Goal: Task Accomplishment & Management: Use online tool/utility

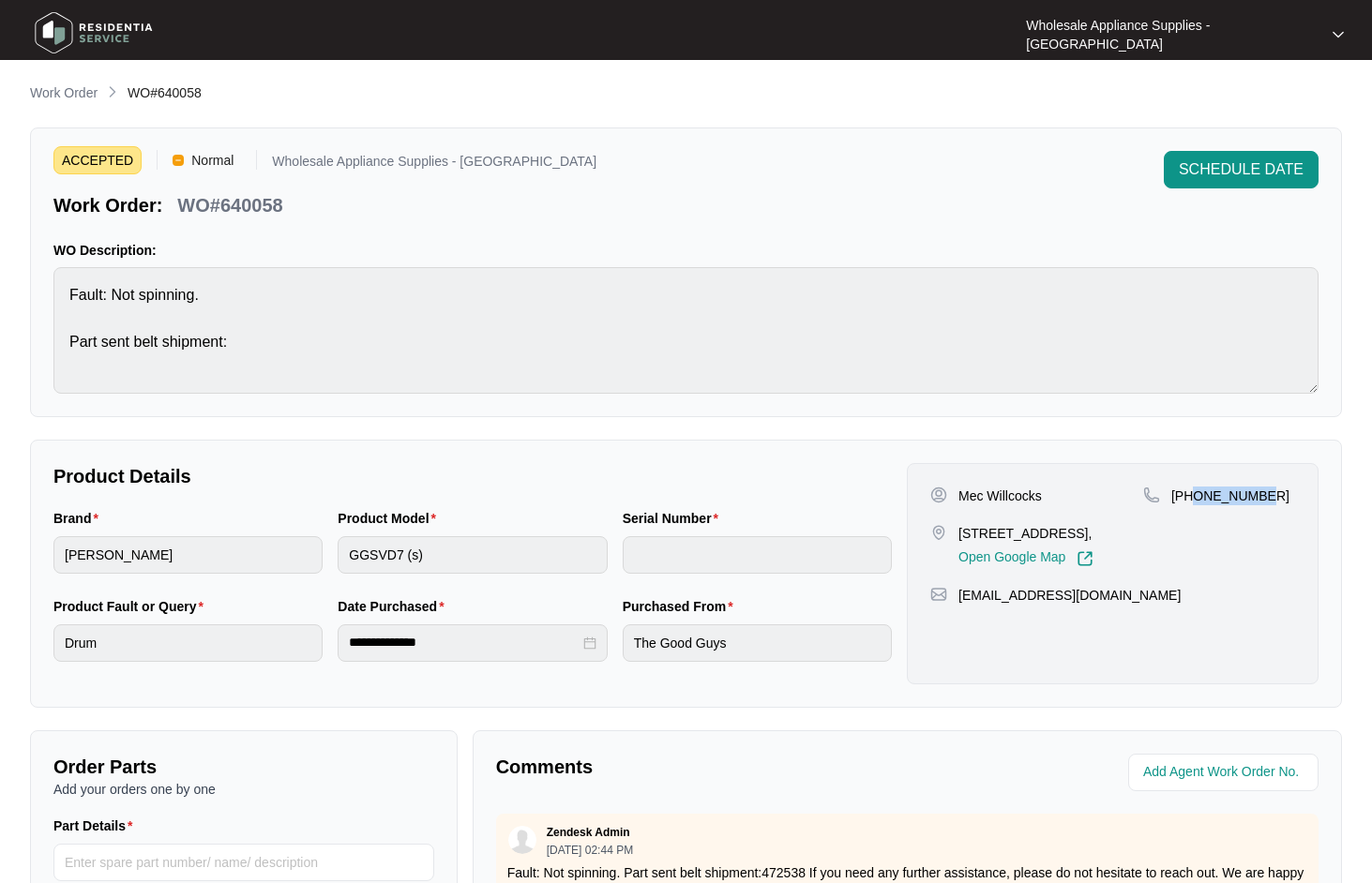
click at [82, 93] on p "Work Order" at bounding box center [64, 92] width 68 height 18
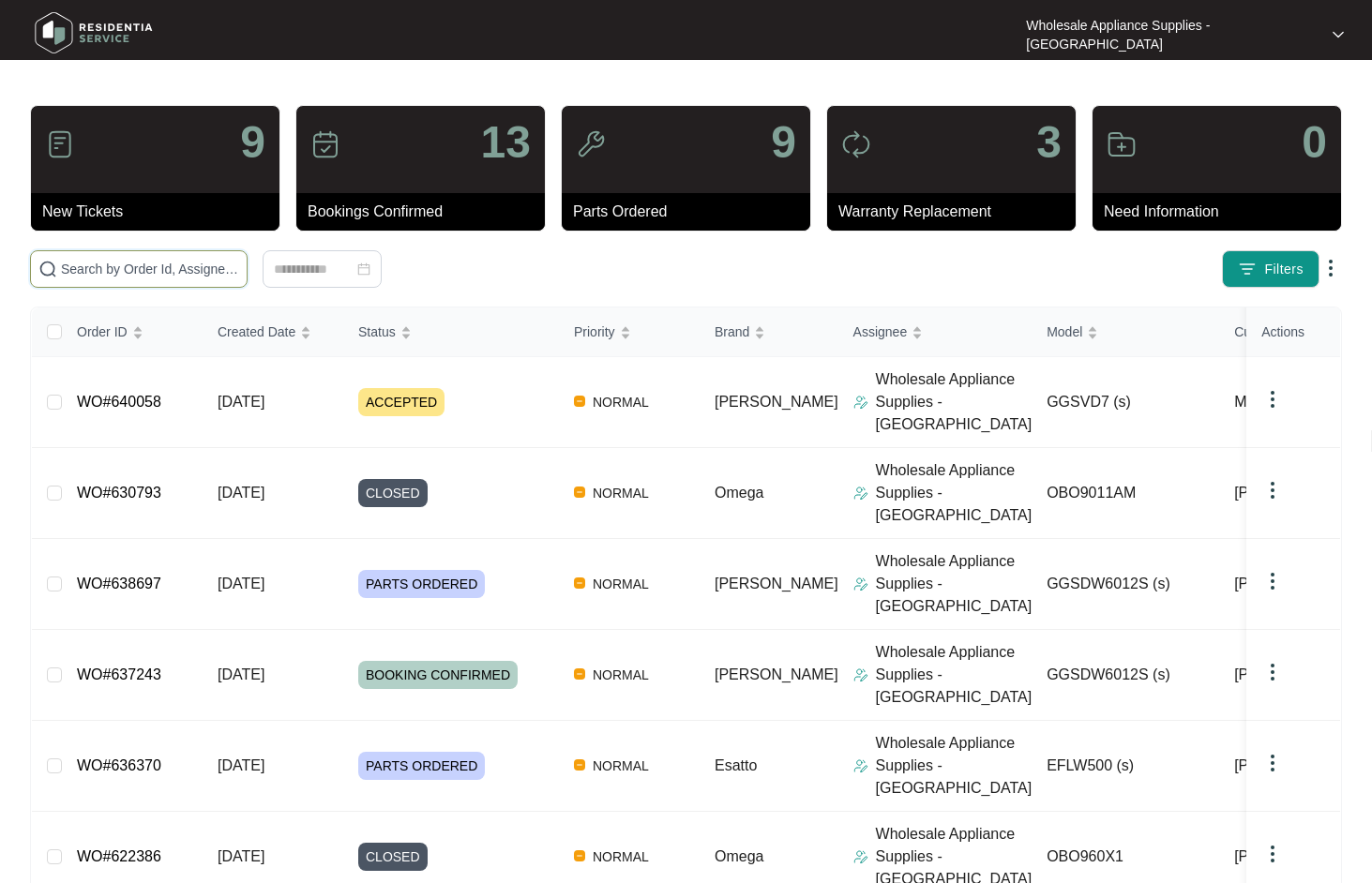
click at [181, 275] on input "text" at bounding box center [150, 268] width 178 height 20
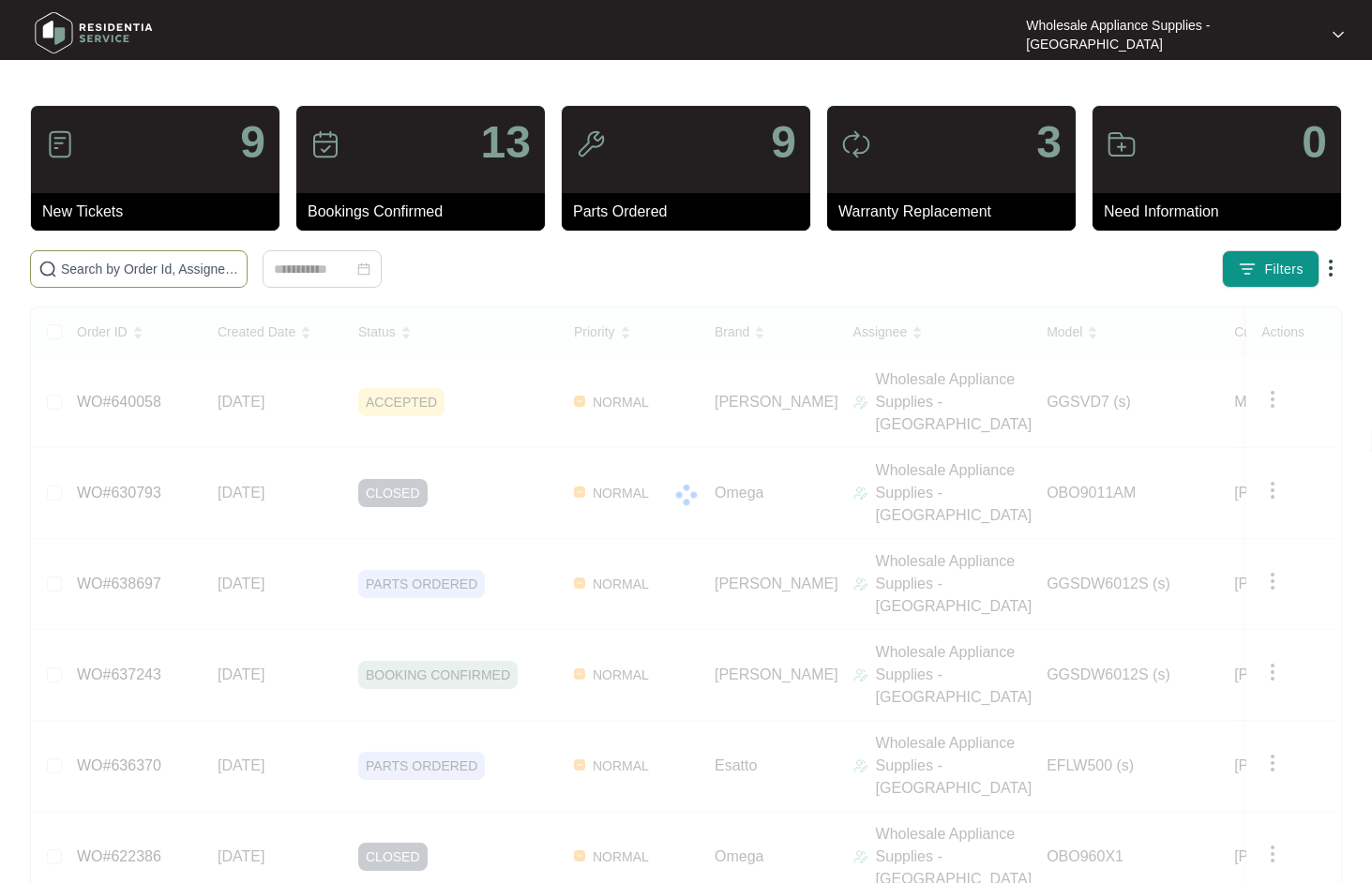
paste input "637995"
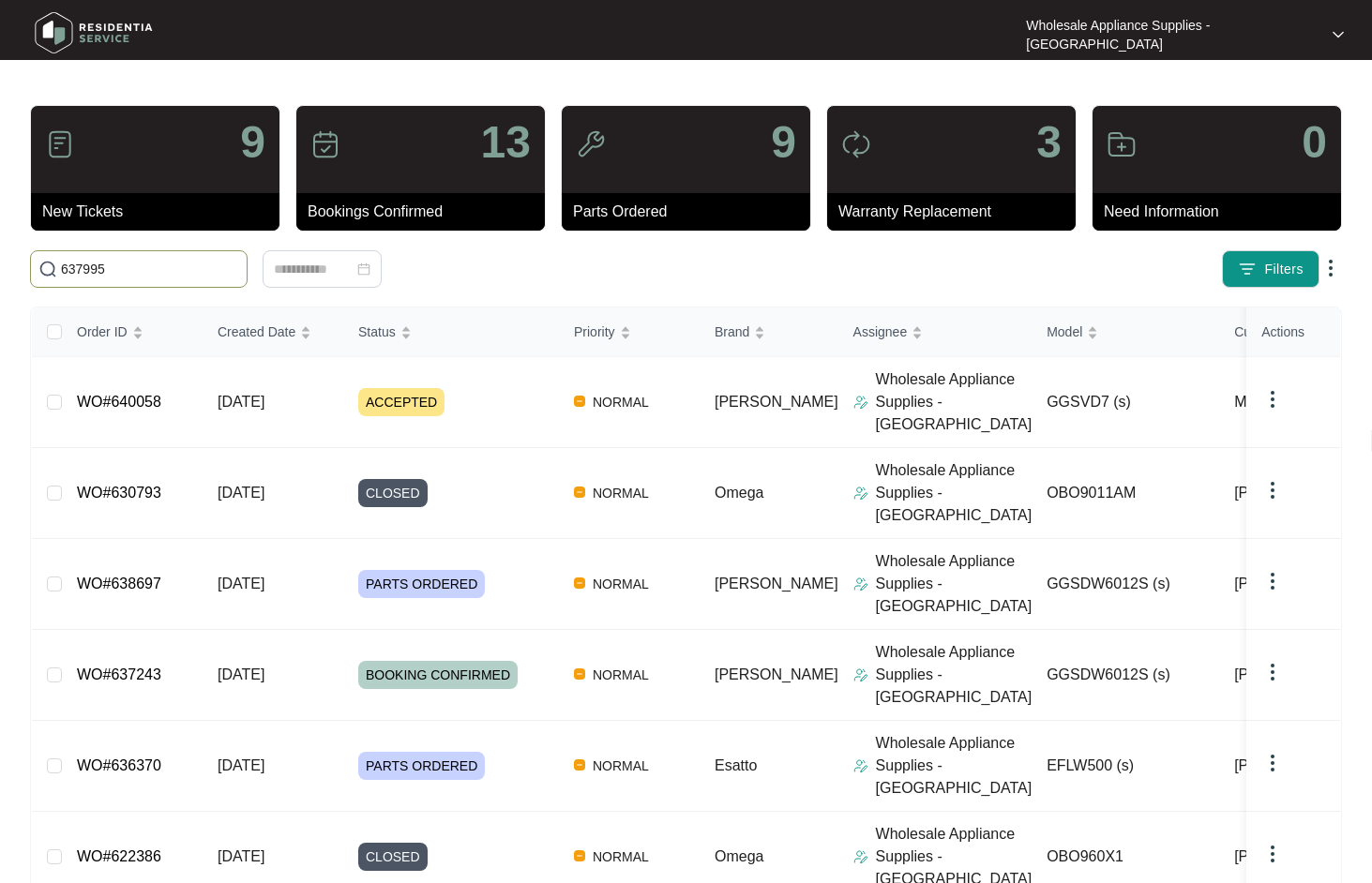
type input "637995"
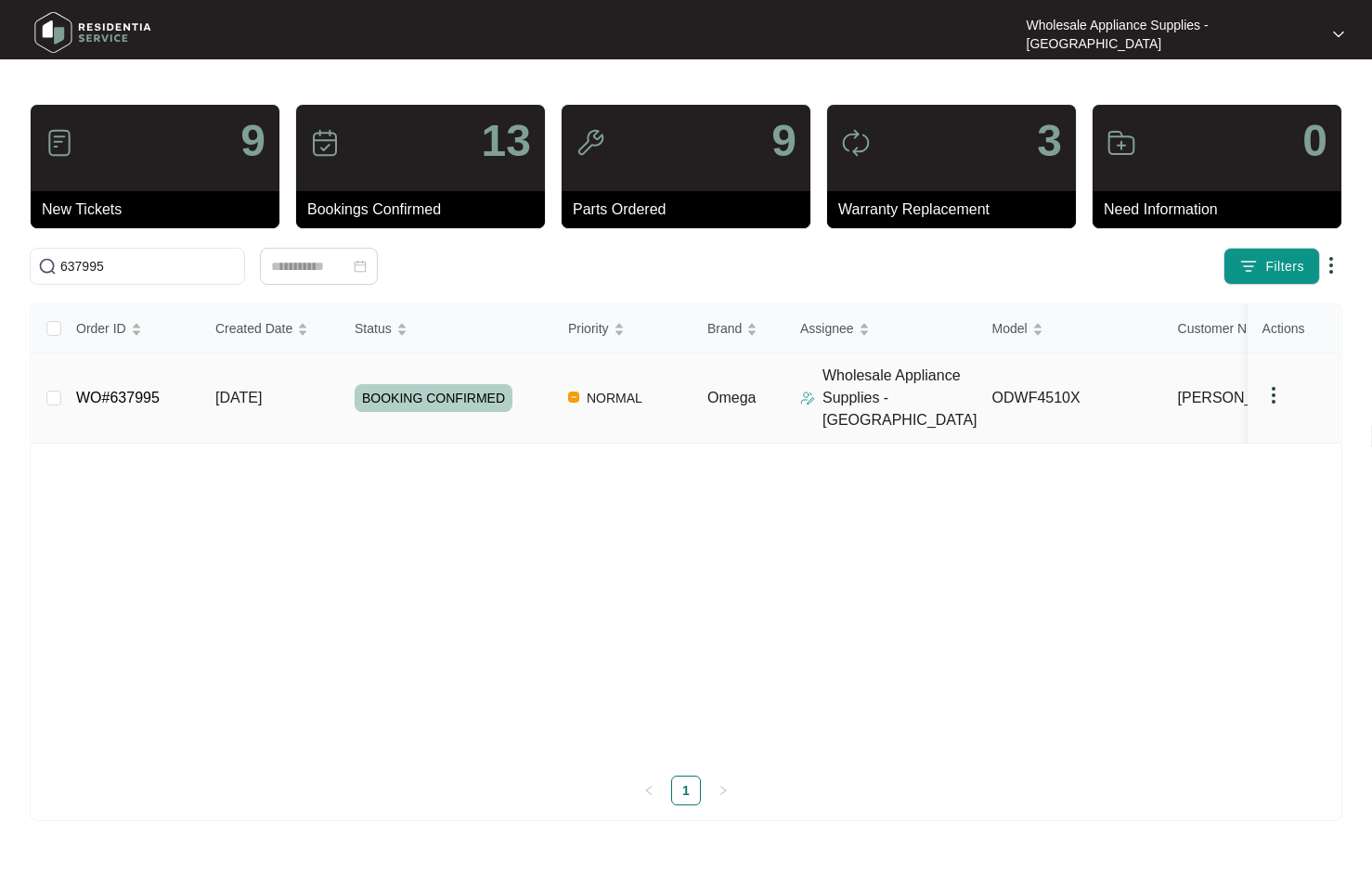
click at [232, 390] on span "[DATE]" at bounding box center [238, 397] width 46 height 15
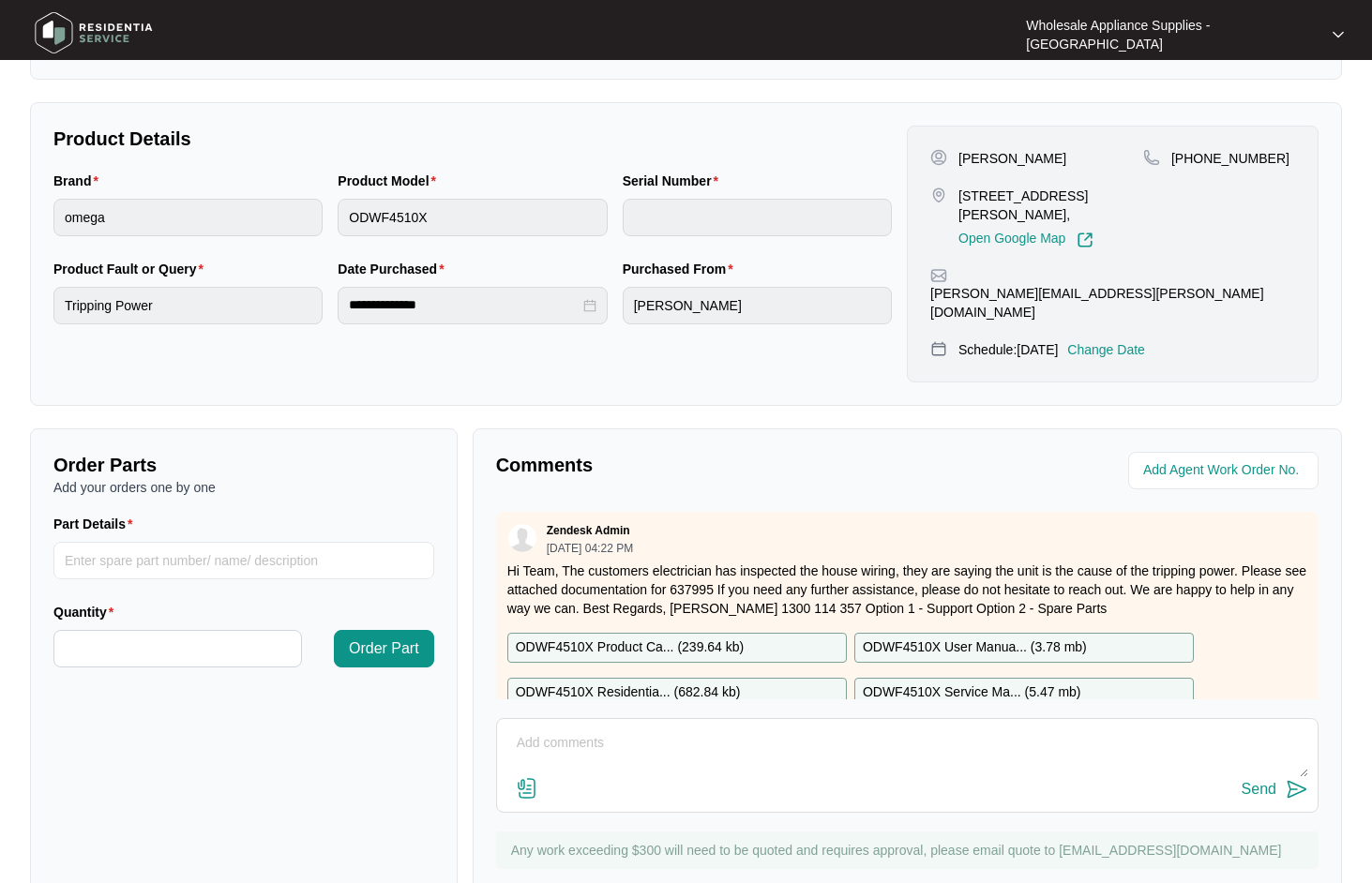
scroll to position [48, 0]
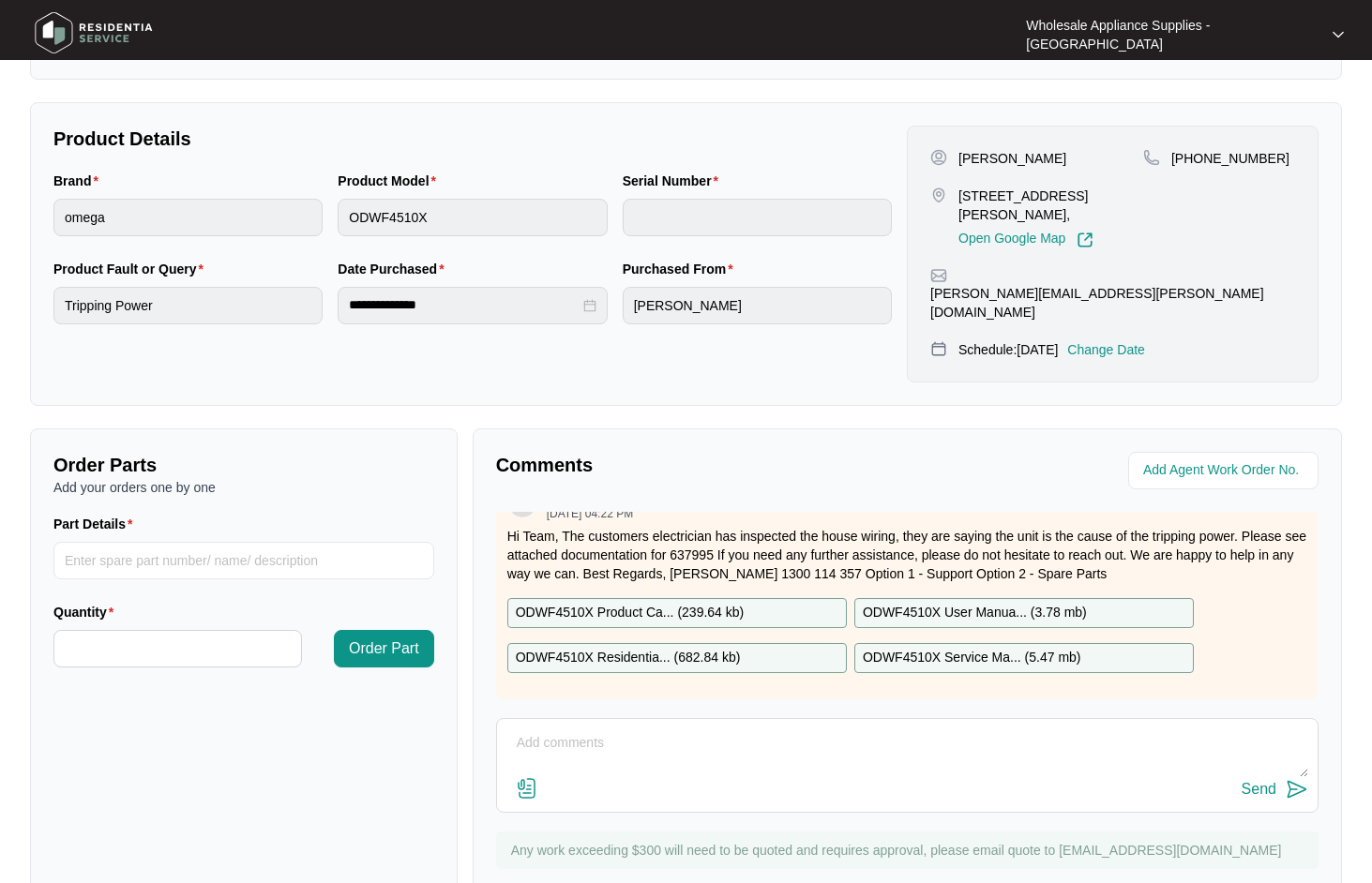
click at [695, 729] on textarea at bounding box center [906, 753] width 801 height 48
paste textarea "Hi Team, Can I have the following sent to [STREET_ADDRESS]"
click at [969, 730] on textarea "Hi Team, Can I have the following sent to [STREET_ADDRESS]" at bounding box center [906, 753] width 801 height 48
paste textarea "SP20460 DISPLAY BOARD"
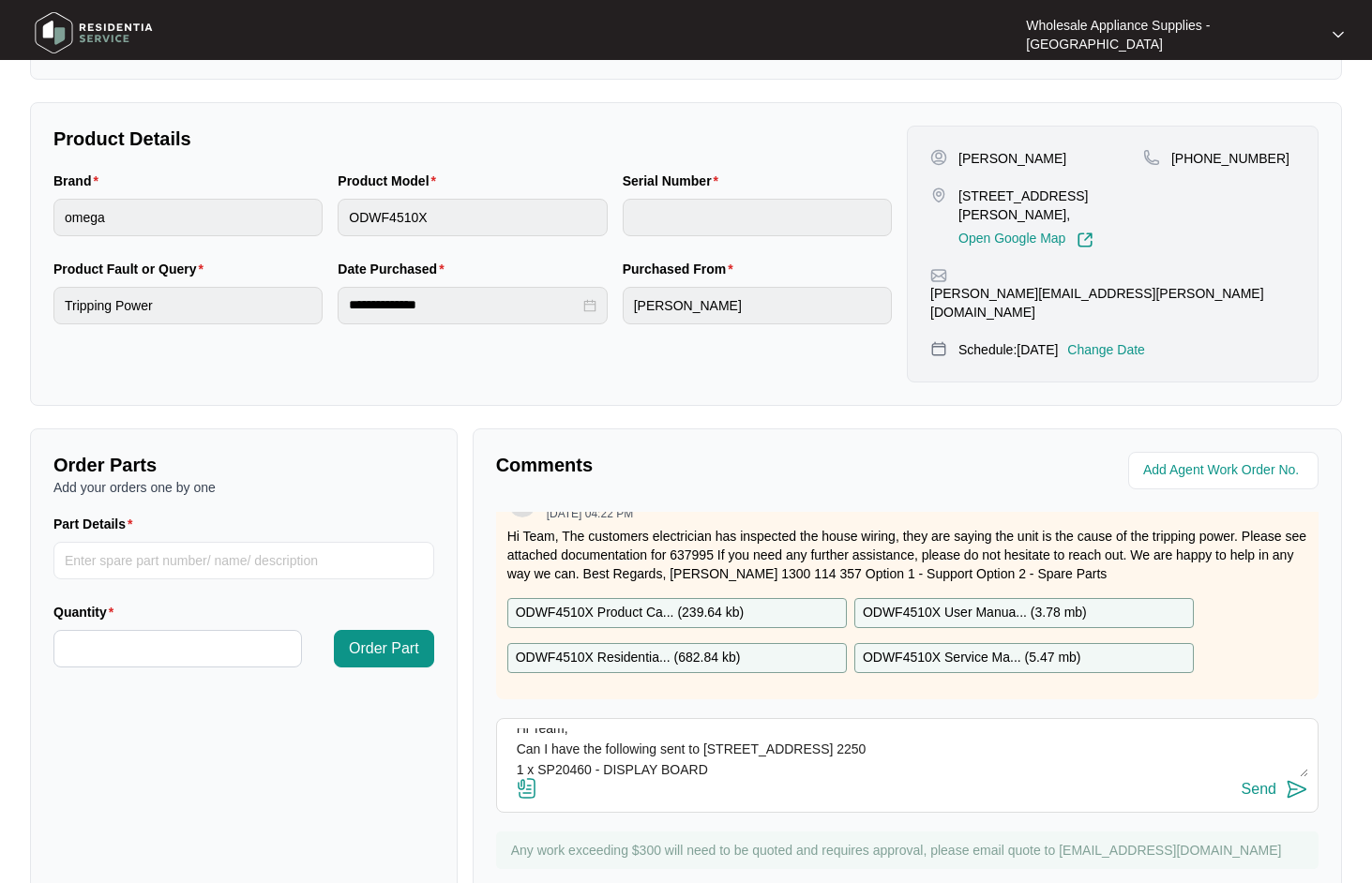
click at [747, 737] on textarea "Hi Team, Can I have the following sent to [STREET_ADDRESS] 2250 1 x SP20460 - D…" at bounding box center [906, 753] width 801 height 48
paste textarea "MAIN BOARD SP20452"
click at [670, 737] on textarea "Hi Team, Can I have the following sent to [STREET_ADDRESS] 2250 1 x SP20460 - D…" at bounding box center [906, 753] width 801 height 48
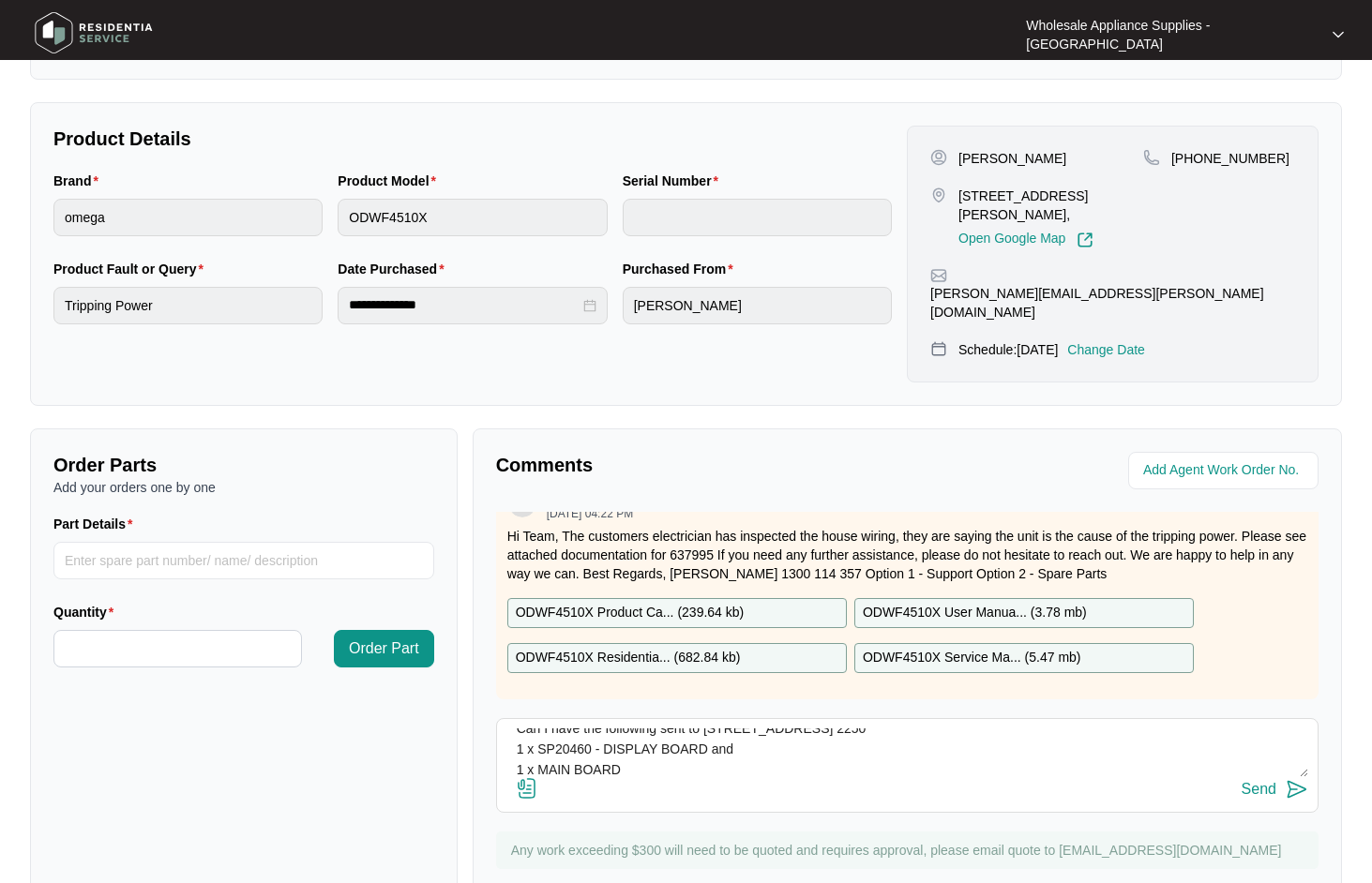
paste textarea "SP20452"
click at [777, 741] on textarea "Hi Team, Can I have the following sent to [STREET_ADDRESS] 2250 1 x SP20460 - D…" at bounding box center [906, 753] width 801 height 48
type textarea "Hi Team, Can I have the following sent to [STREET_ADDRESS] 2250 1 x SP20460 - D…"
click at [1277, 777] on button "Send" at bounding box center [1274, 790] width 67 height 25
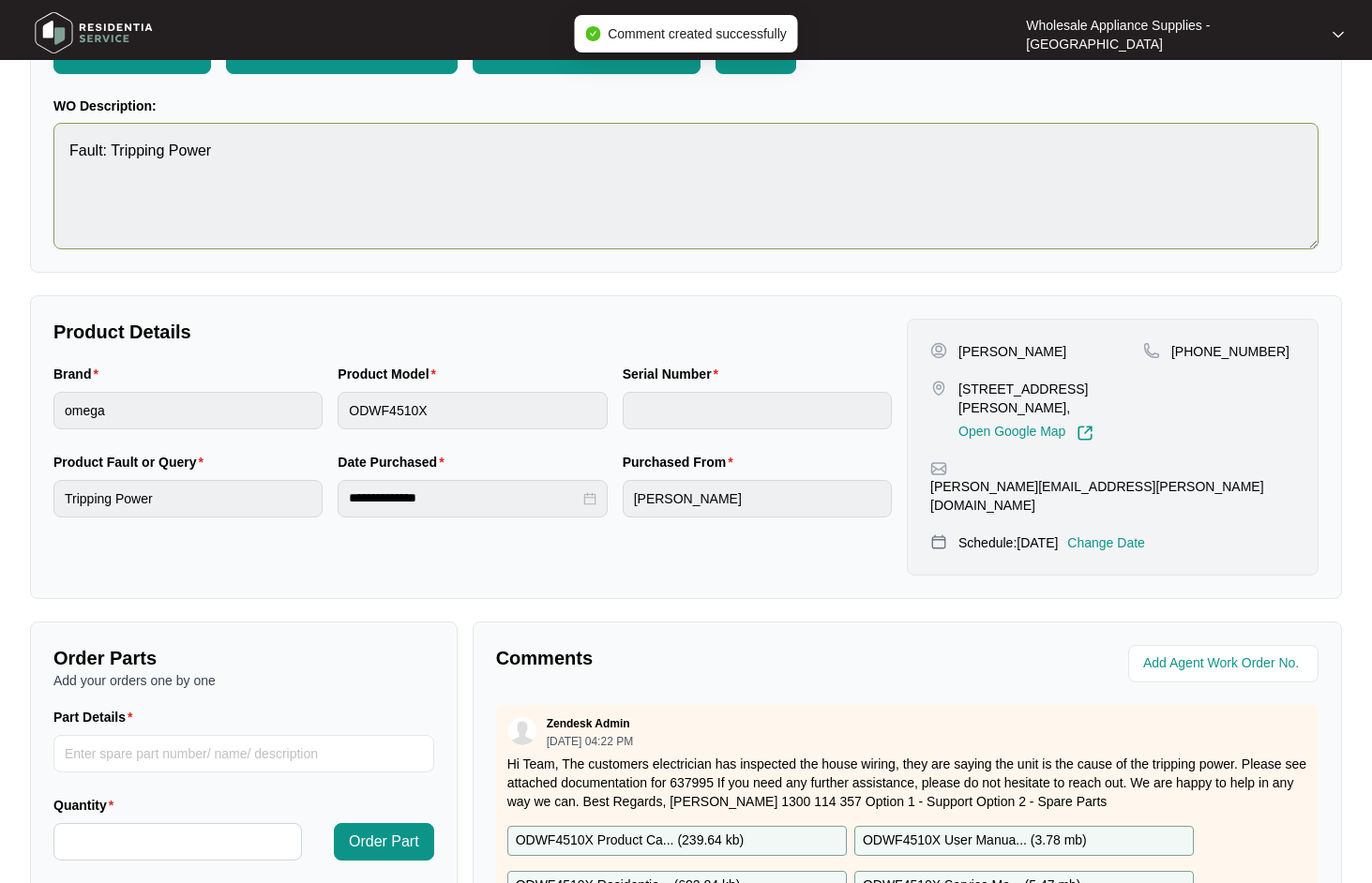
scroll to position [0, 0]
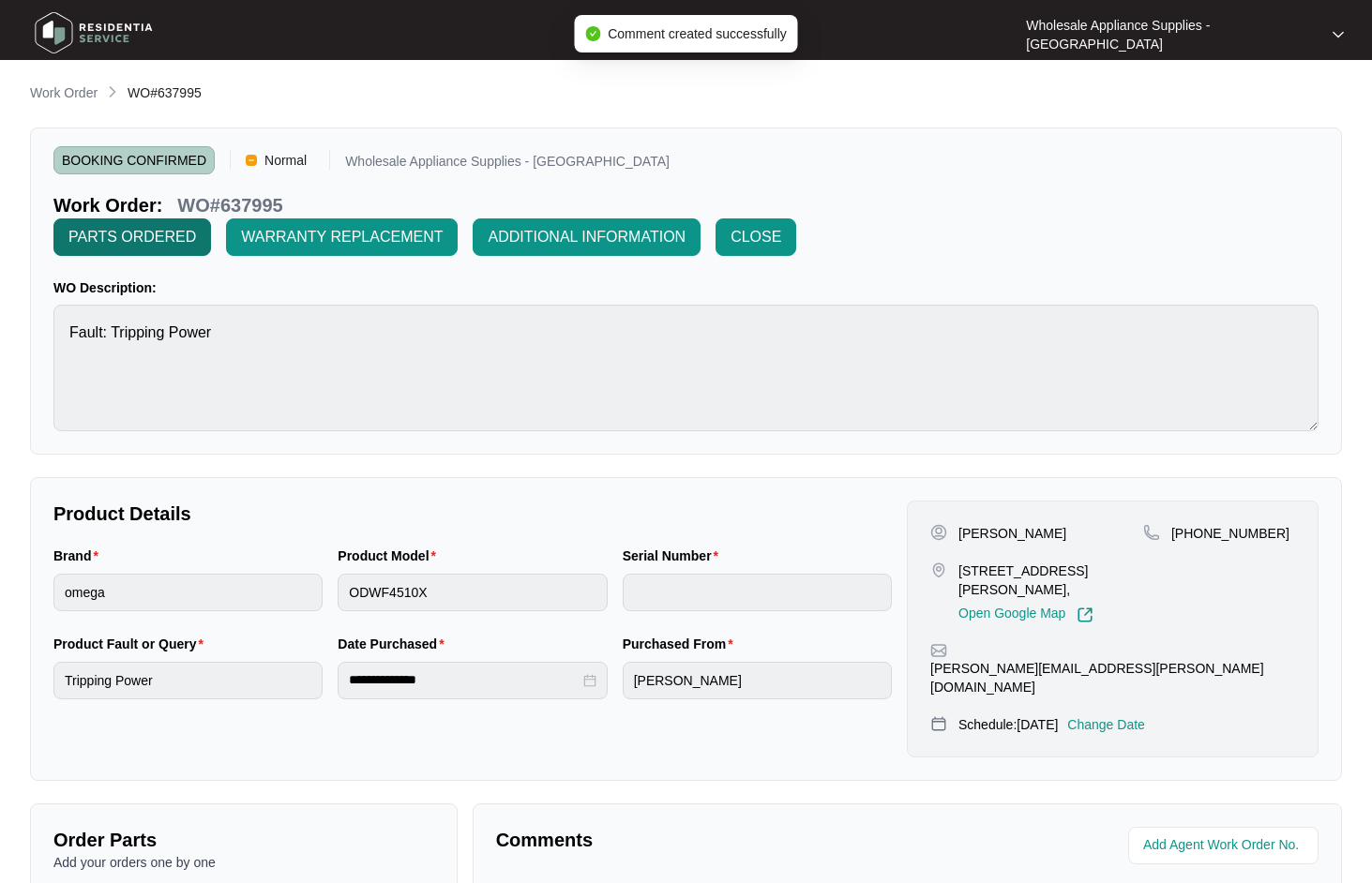
click at [147, 243] on span "PARTS ORDERED" at bounding box center [133, 237] width 128 height 22
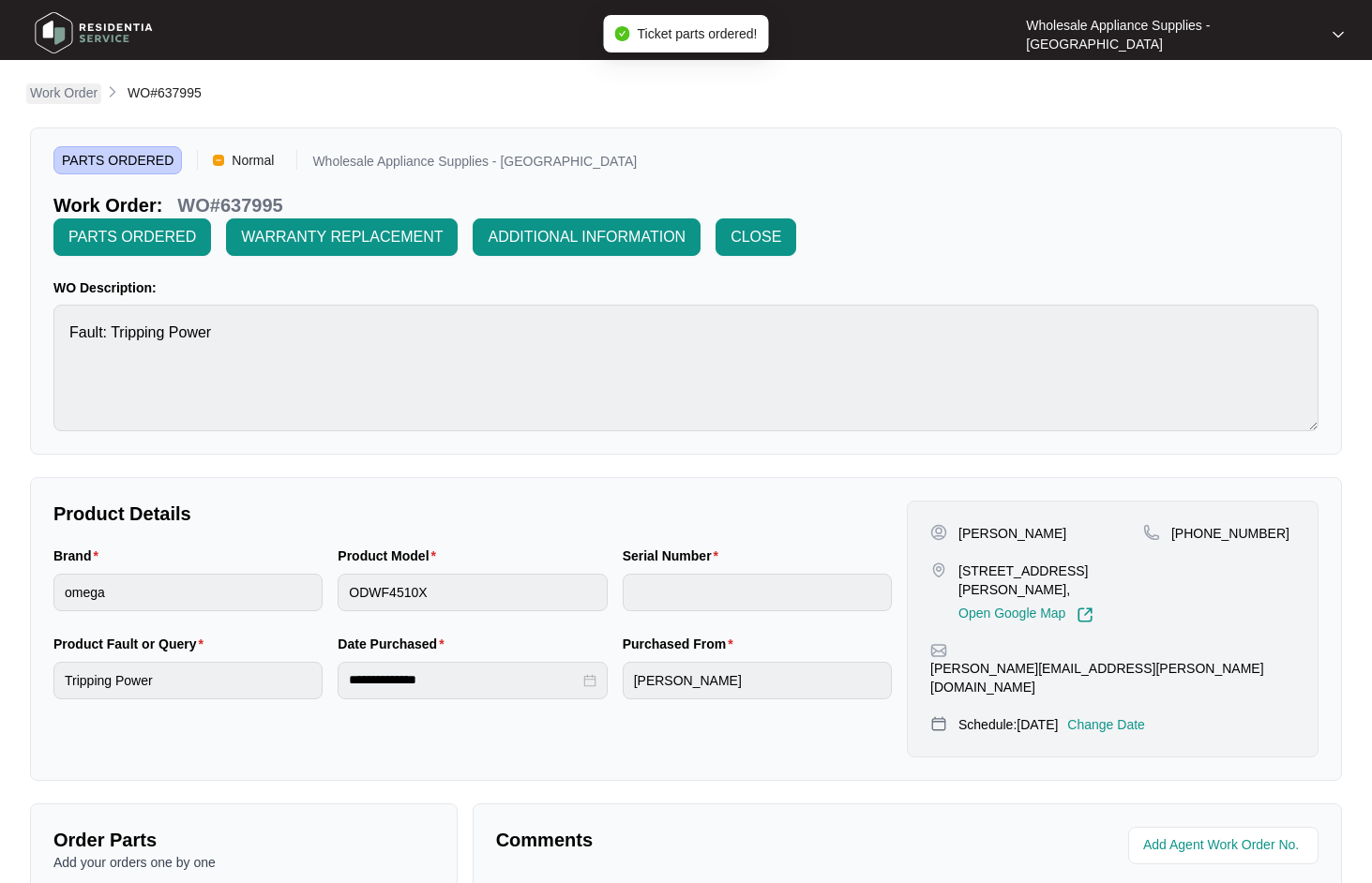
click at [51, 89] on p "Work Order" at bounding box center [64, 92] width 68 height 18
